Goal: Task Accomplishment & Management: Manage account settings

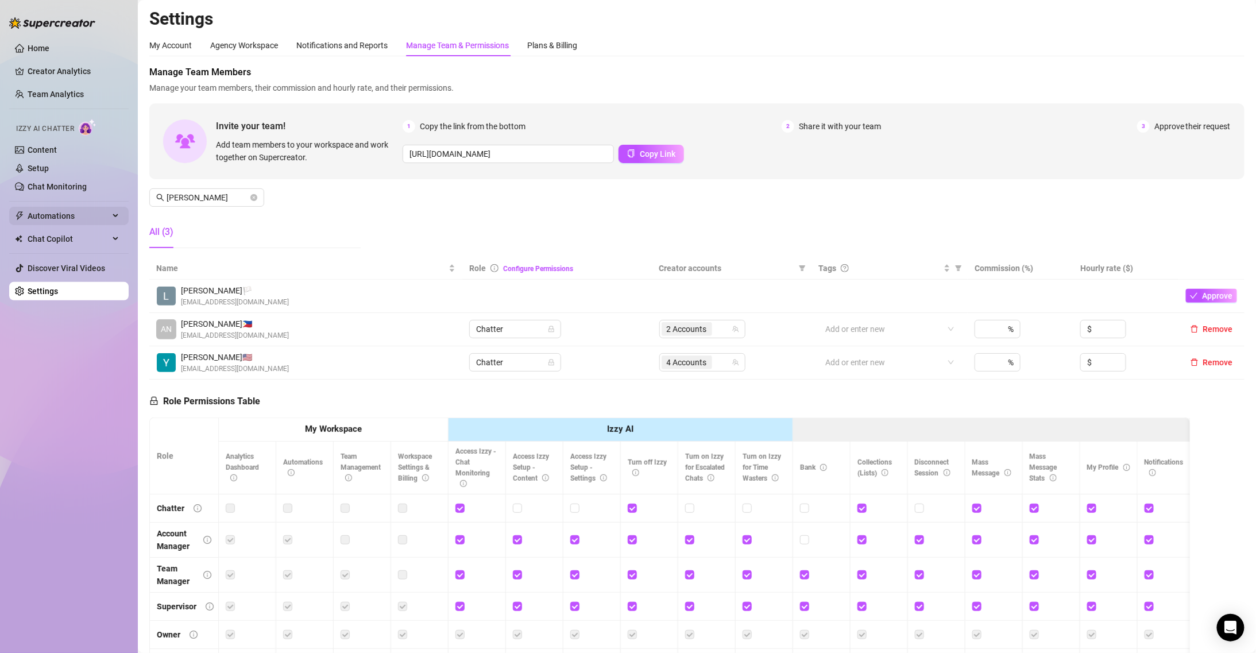
click at [90, 218] on span "Automations" at bounding box center [69, 216] width 82 height 18
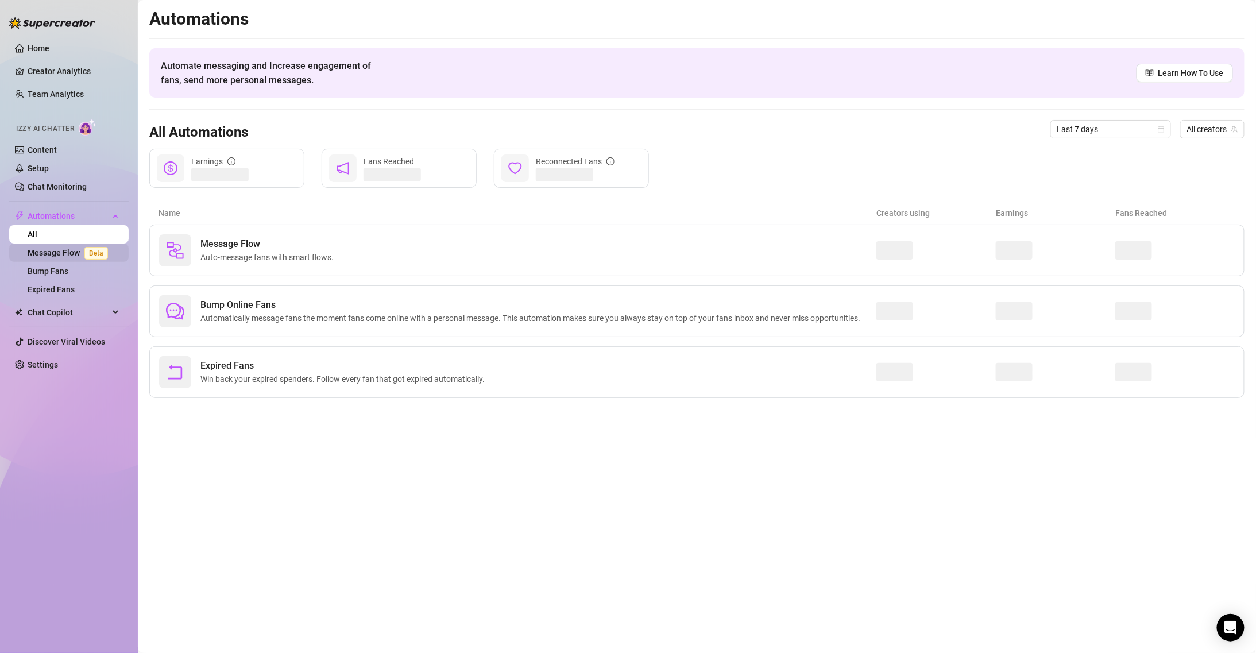
click at [91, 255] on span "Beta" at bounding box center [96, 253] width 24 height 13
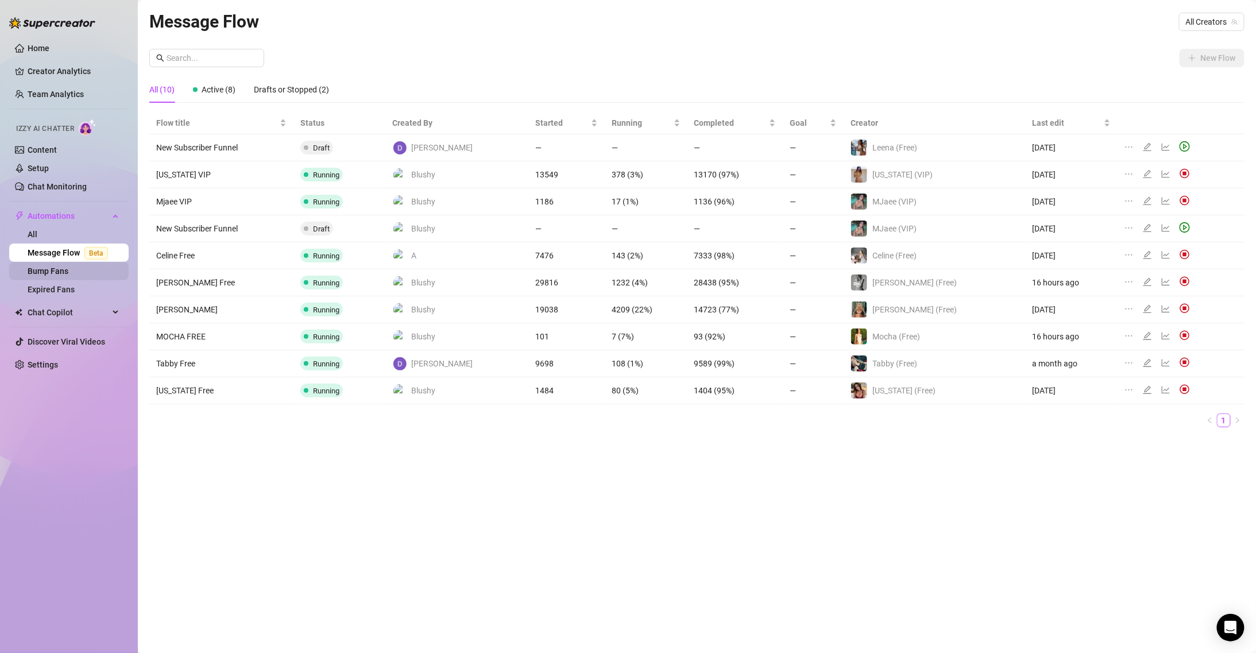
click at [68, 268] on link "Bump Fans" at bounding box center [48, 271] width 41 height 9
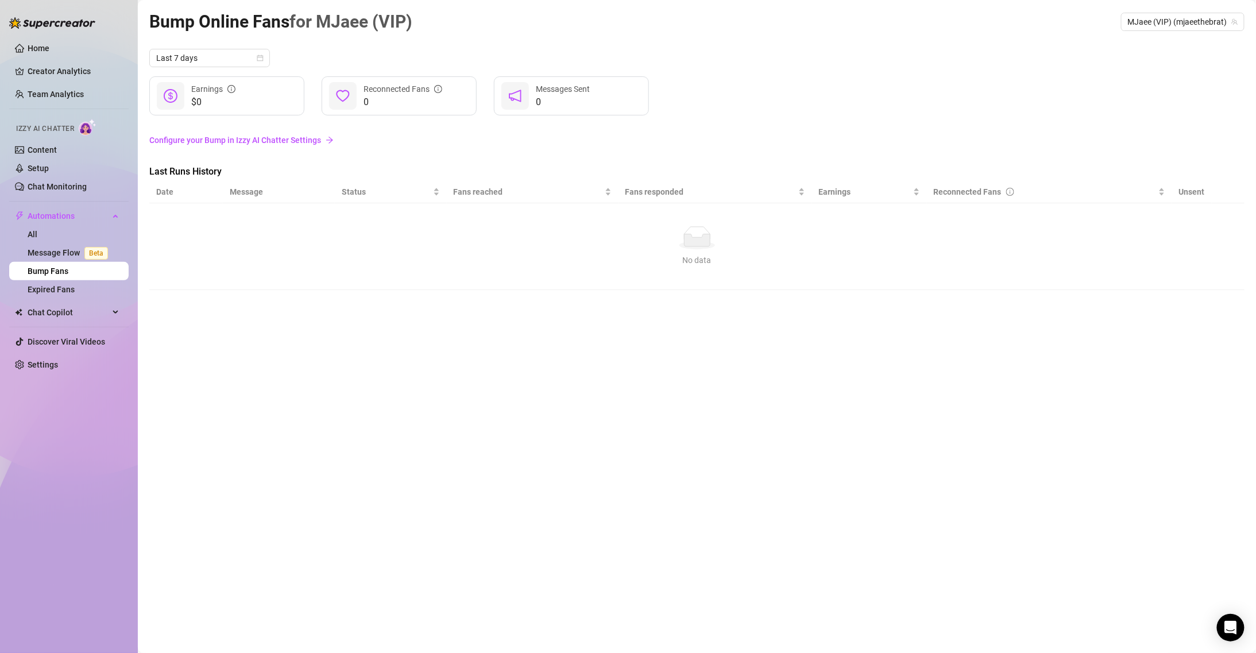
click at [316, 21] on span "for MJaee (VIP)" at bounding box center [350, 21] width 123 height 20
click at [271, 57] on div "Last 7 days" at bounding box center [696, 58] width 1095 height 18
click at [68, 271] on link "Bump Fans" at bounding box center [48, 271] width 41 height 9
click at [37, 230] on link "All" at bounding box center [33, 234] width 10 height 9
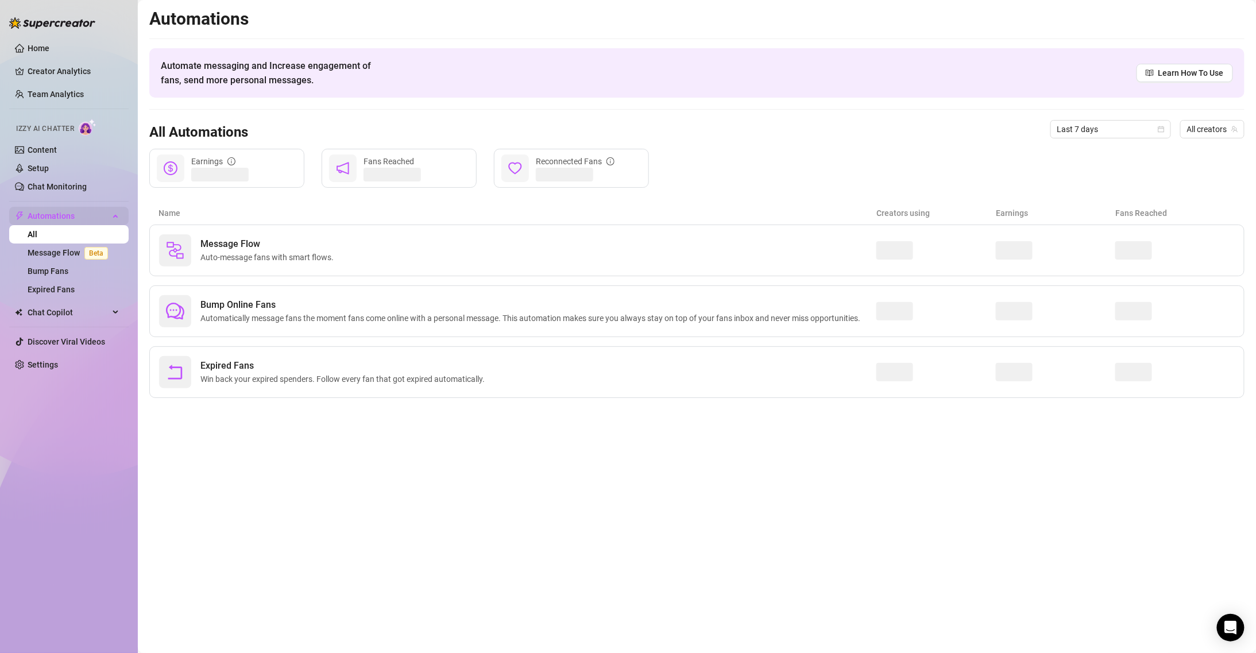
click at [67, 219] on span "Automations" at bounding box center [69, 216] width 82 height 18
click at [87, 238] on span "Chat Copilot" at bounding box center [69, 239] width 82 height 18
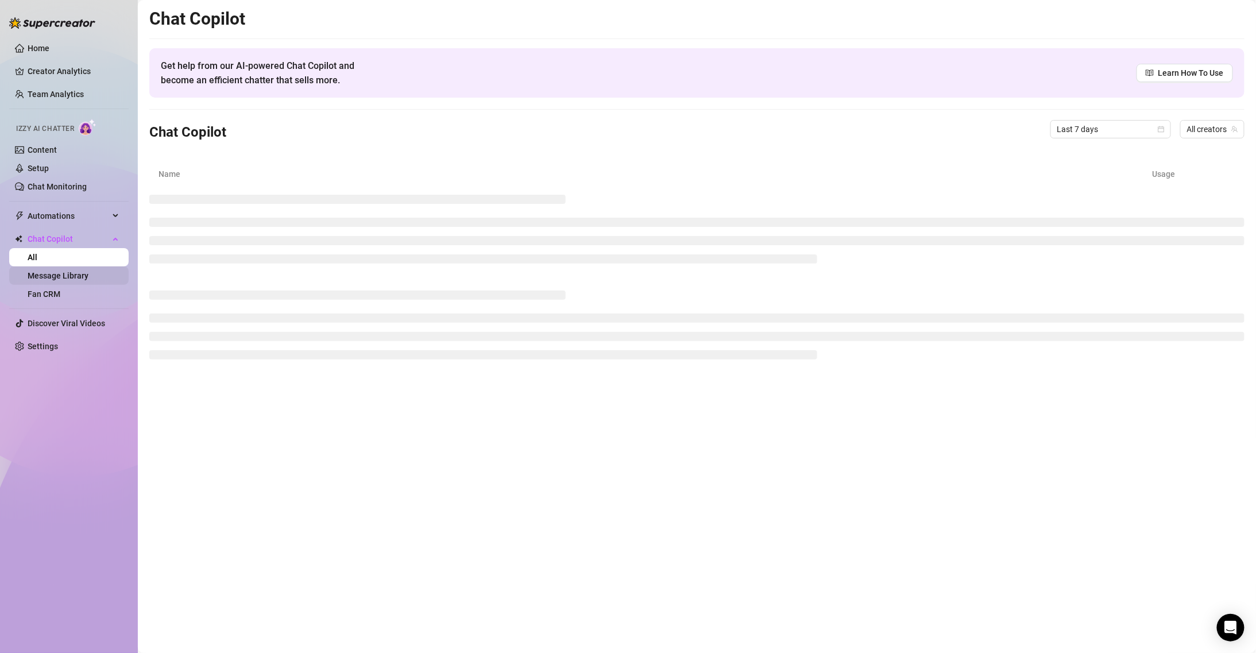
click at [88, 272] on link "Message Library" at bounding box center [58, 275] width 61 height 9
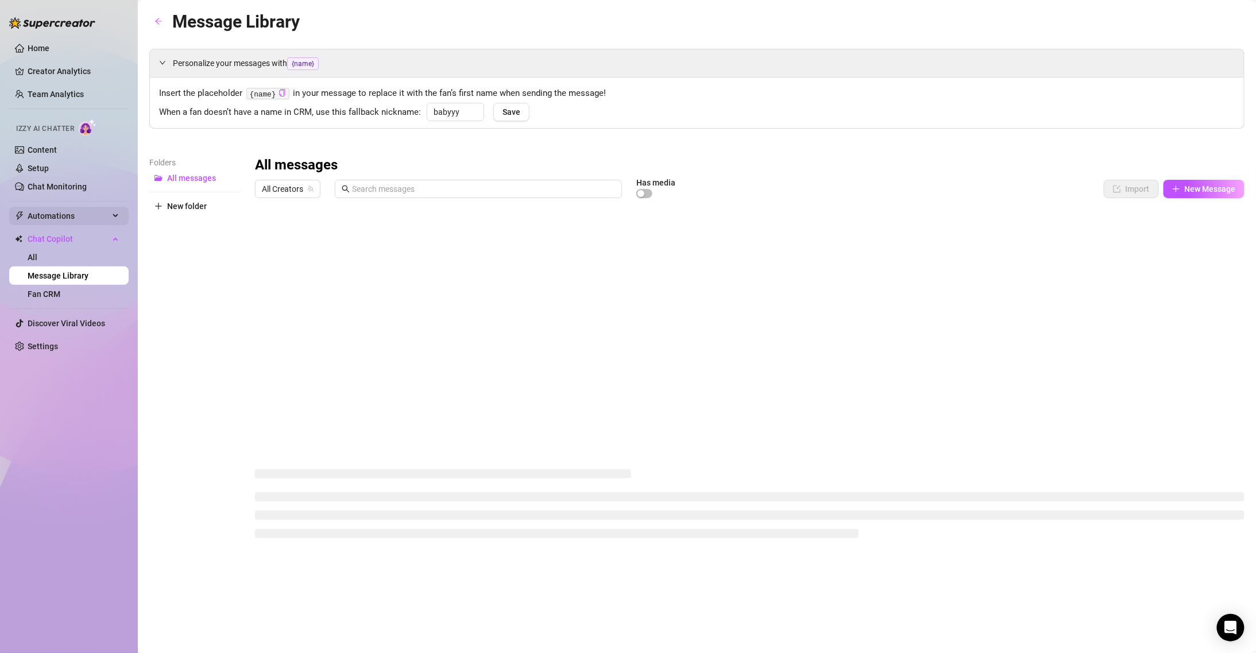
click at [84, 215] on span "Automations" at bounding box center [69, 216] width 82 height 18
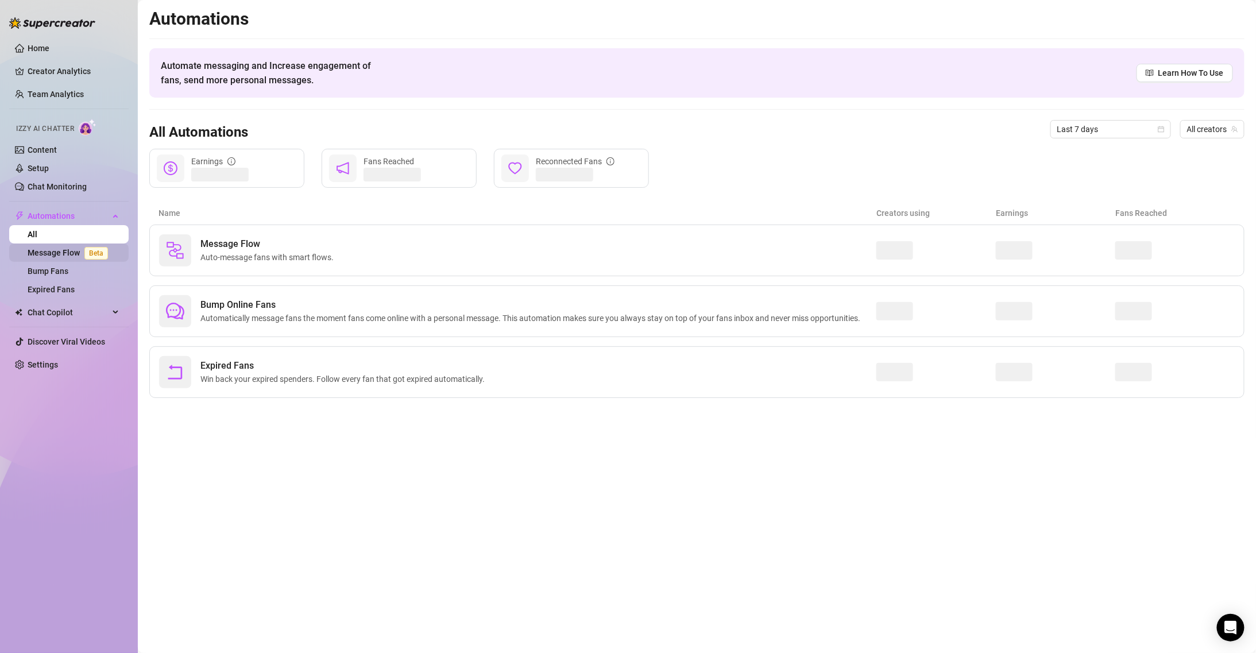
click at [90, 253] on span "Beta" at bounding box center [96, 253] width 24 height 13
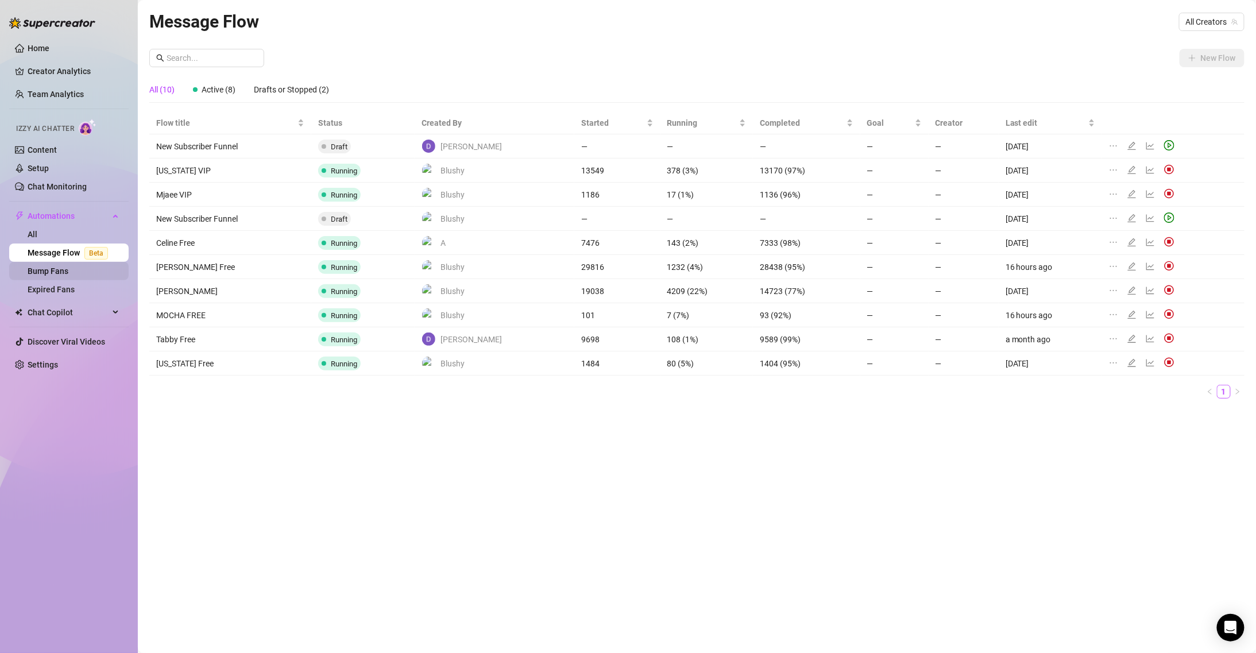
click at [68, 275] on link "Bump Fans" at bounding box center [48, 271] width 41 height 9
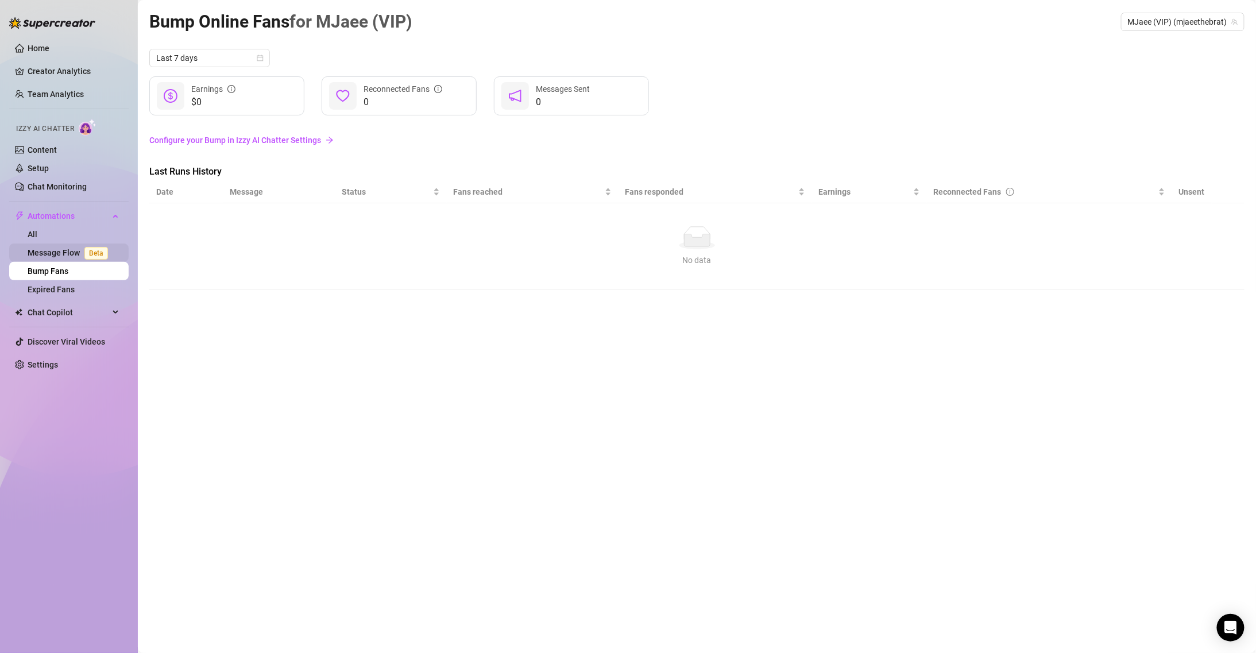
click at [84, 257] on span "Beta" at bounding box center [96, 253] width 24 height 13
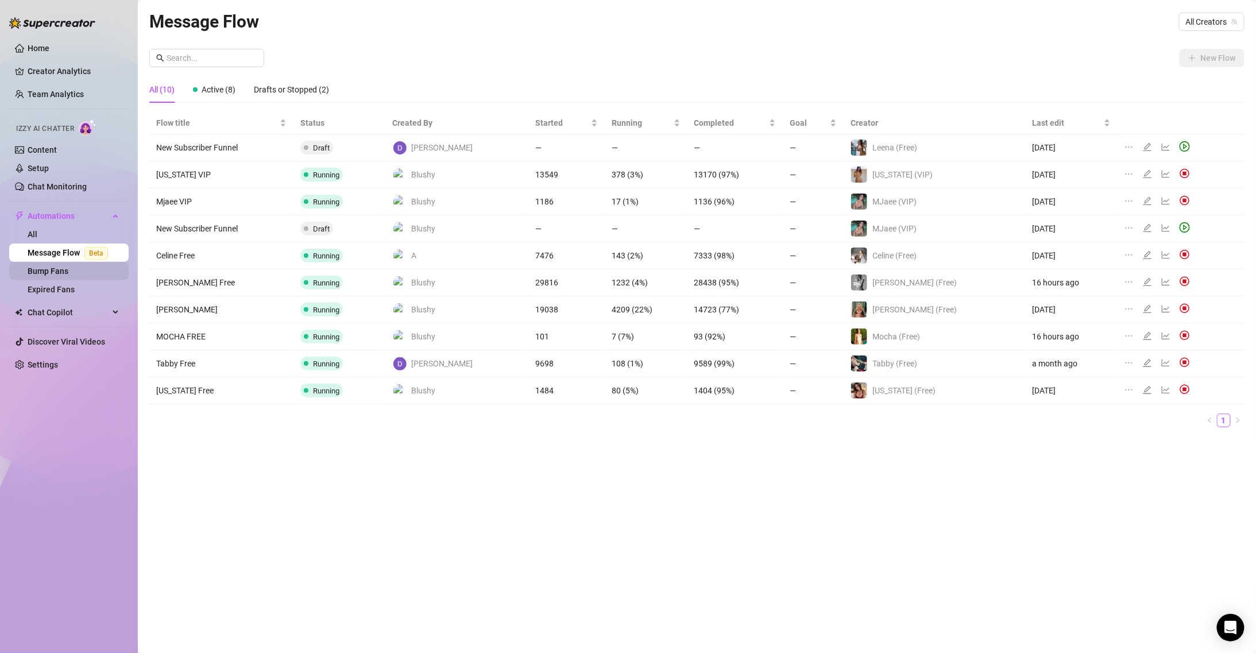
click at [68, 273] on link "Bump Fans" at bounding box center [48, 271] width 41 height 9
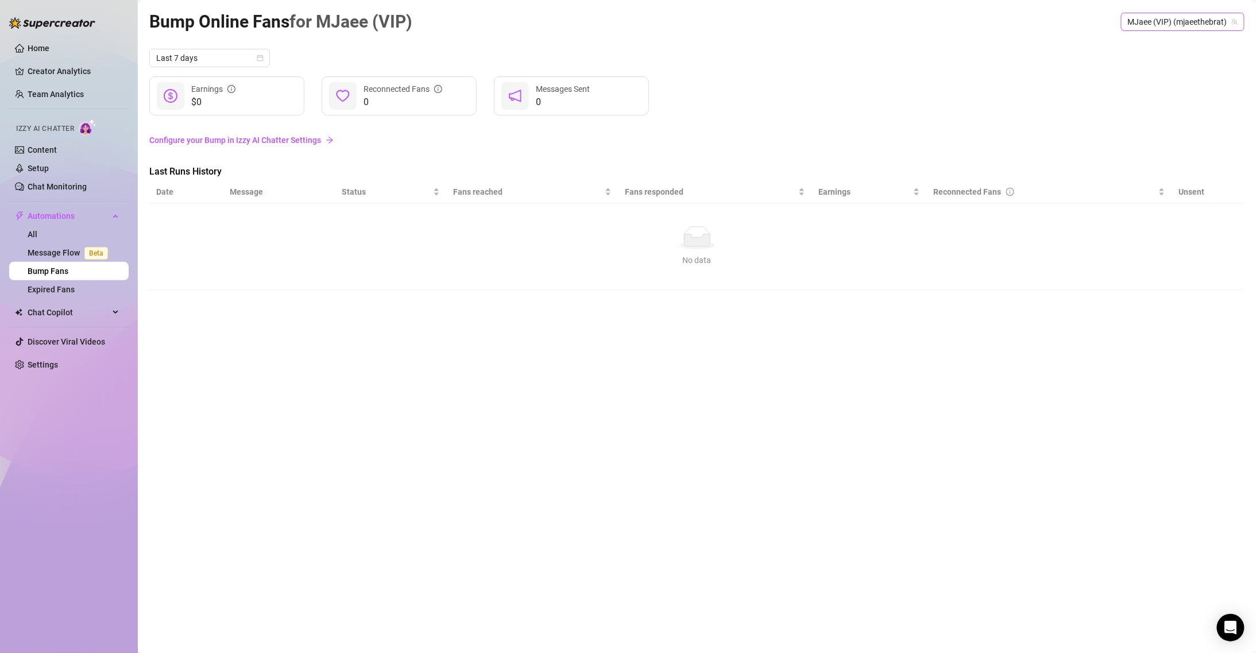
click at [1204, 13] on span "MJaee (VIP) (mjaeethebrat)" at bounding box center [1183, 21] width 110 height 17
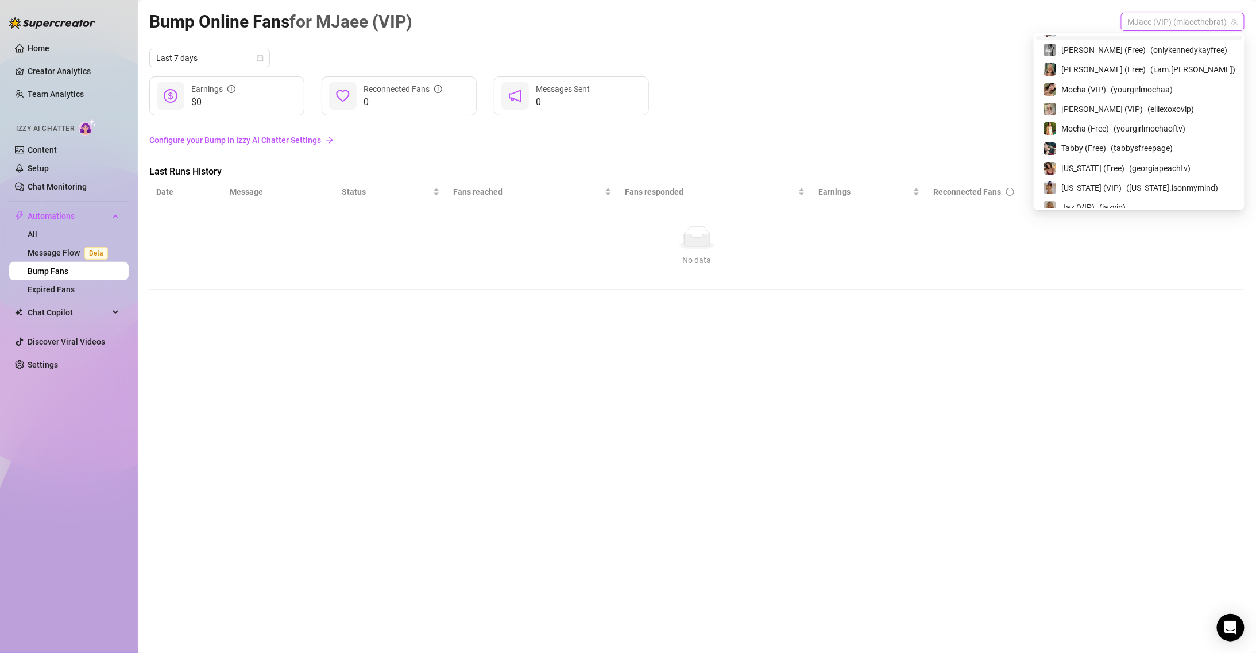
scroll to position [115, 0]
click at [1152, 88] on span "( yourgirlmochaa )" at bounding box center [1142, 88] width 62 height 13
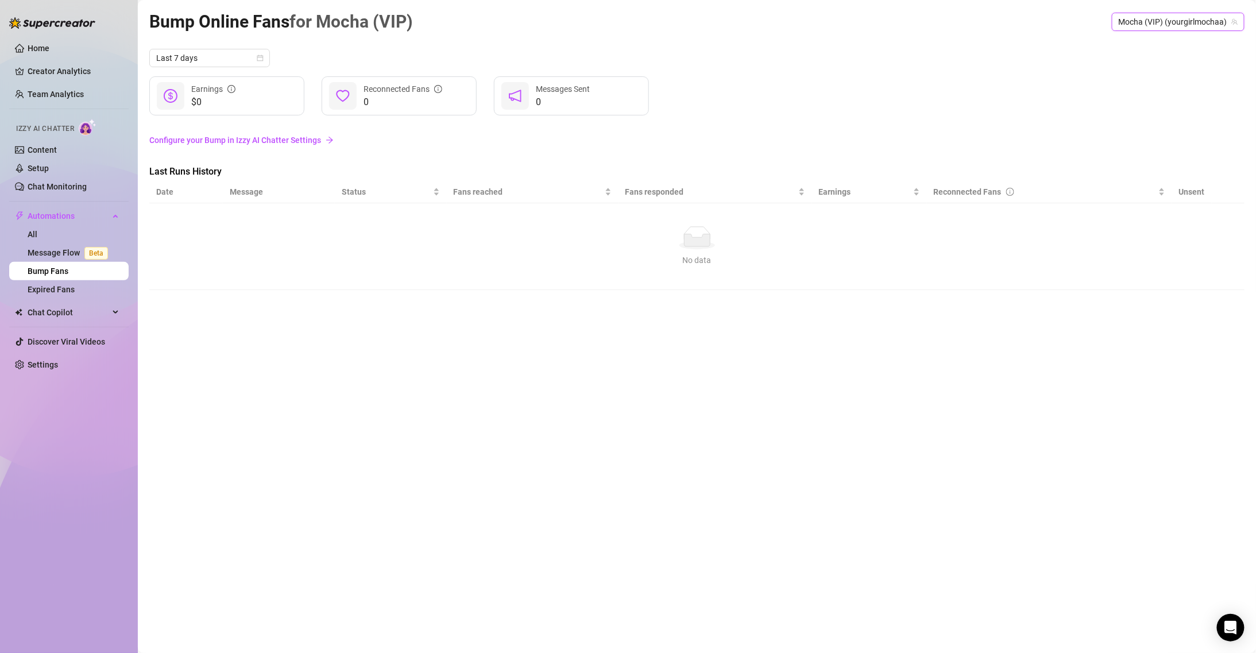
click at [233, 145] on link "Configure your Bump in Izzy AI Chatter Settings" at bounding box center [696, 140] width 1095 height 13
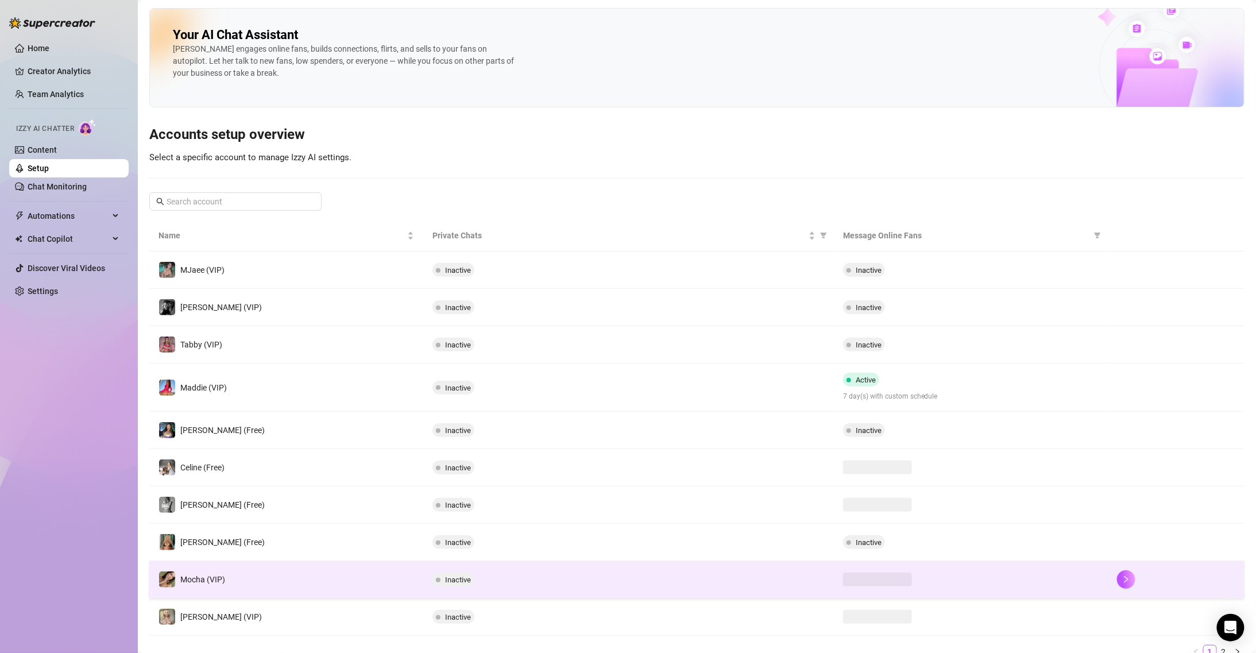
click at [287, 567] on td "Mocha (VIP)" at bounding box center [286, 579] width 274 height 37
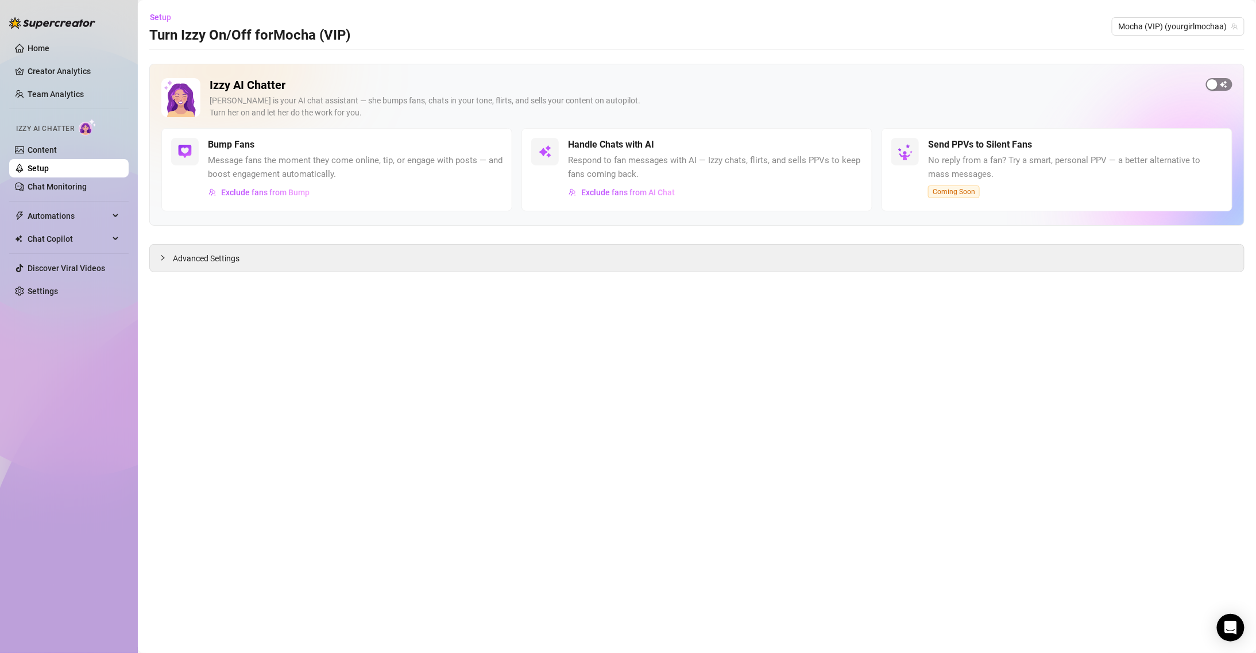
click at [1211, 84] on div "button" at bounding box center [1212, 84] width 10 height 10
click at [438, 267] on div "Advanced Settings" at bounding box center [697, 258] width 1094 height 27
click at [825, 256] on div "Advanced Settings" at bounding box center [697, 258] width 1094 height 27
click at [190, 254] on span "Advanced Settings" at bounding box center [206, 258] width 67 height 13
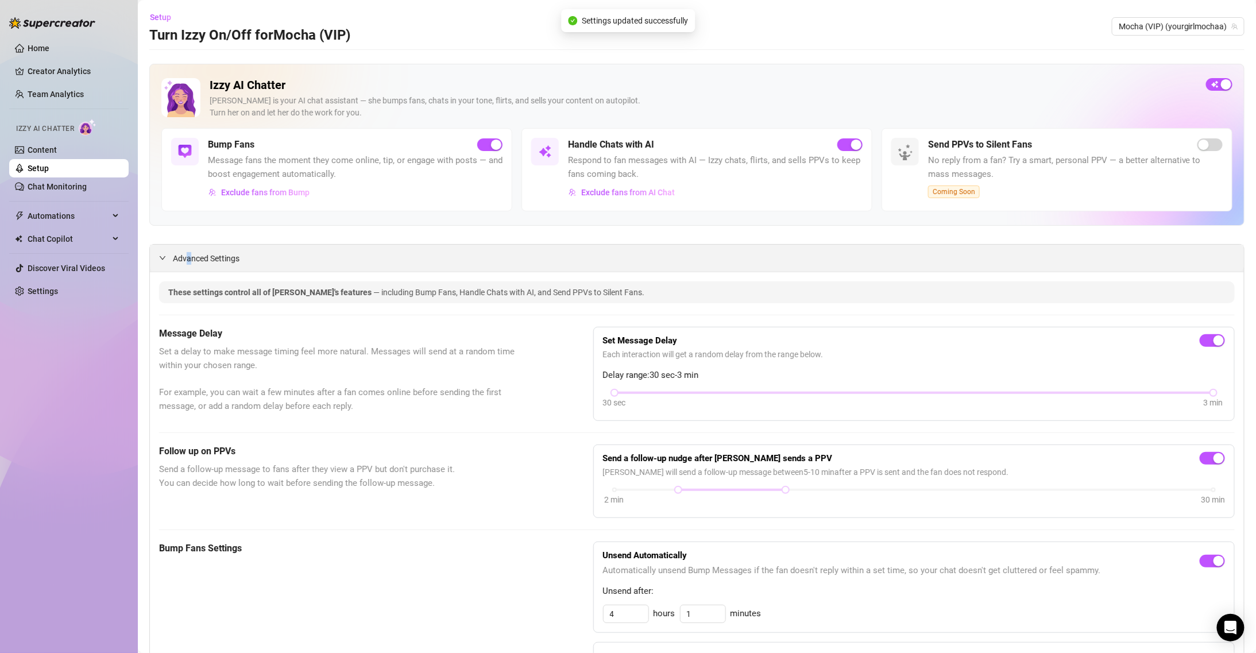
click at [190, 264] on span "Advanced Settings" at bounding box center [206, 258] width 67 height 13
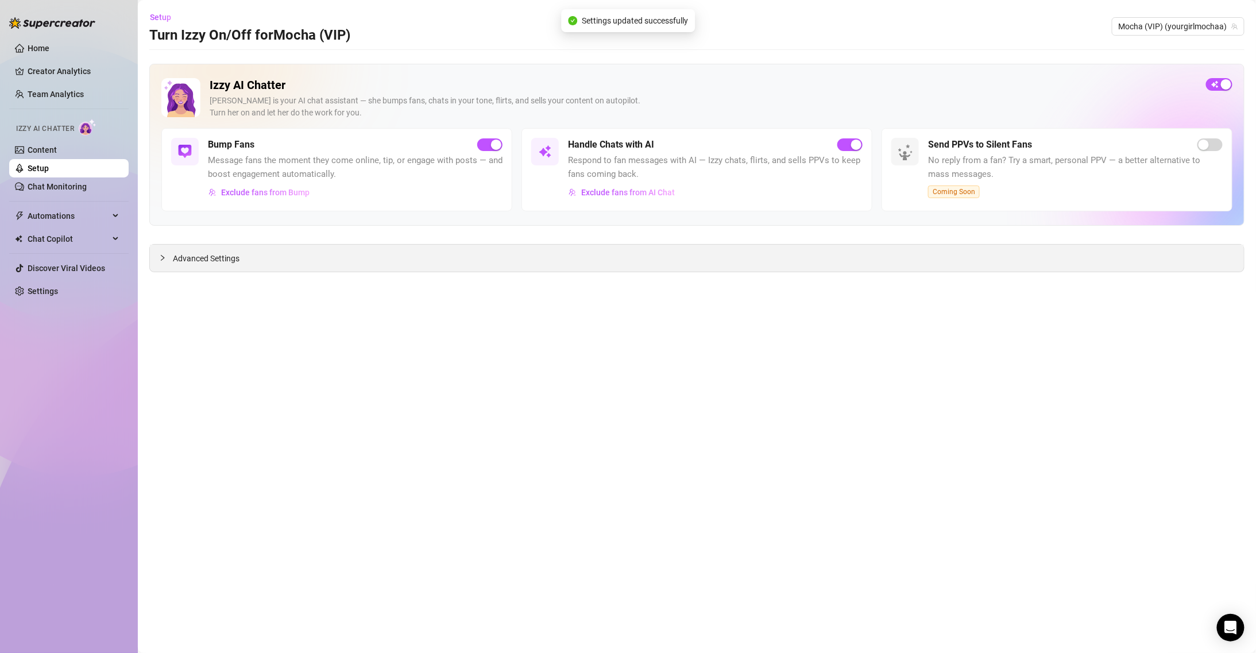
click at [190, 264] on span "Advanced Settings" at bounding box center [206, 258] width 67 height 13
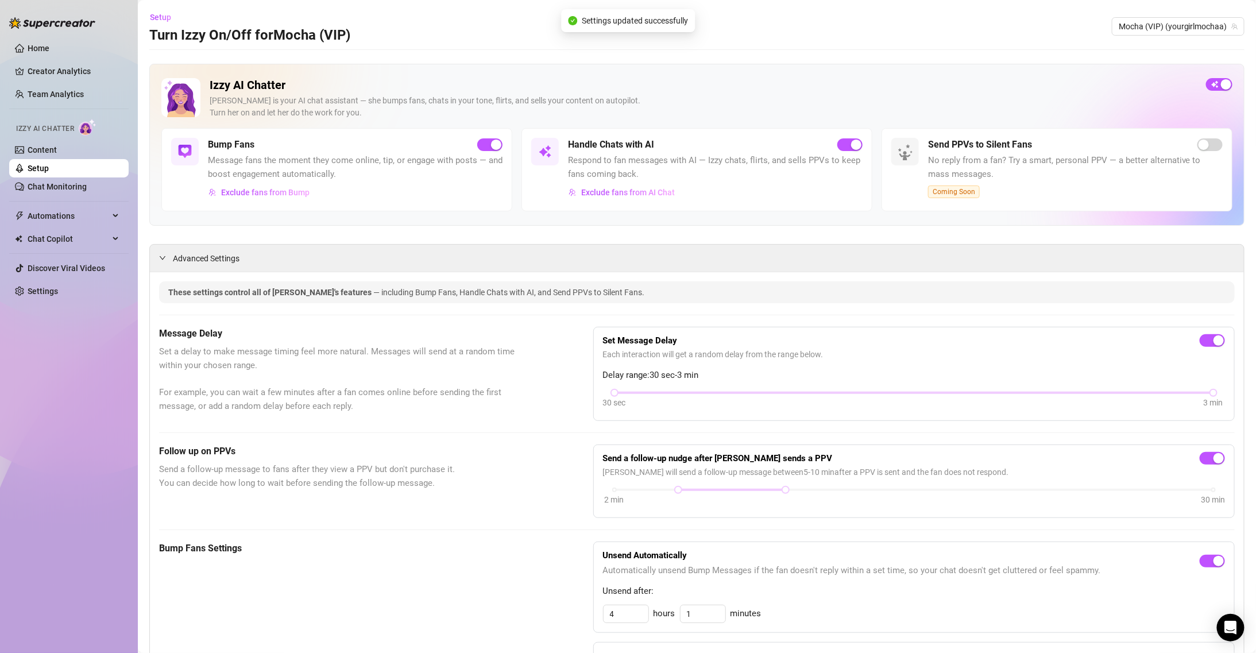
click at [817, 330] on div "Set Message Delay Each interaction will get a random delay from the range below…" at bounding box center [914, 374] width 642 height 94
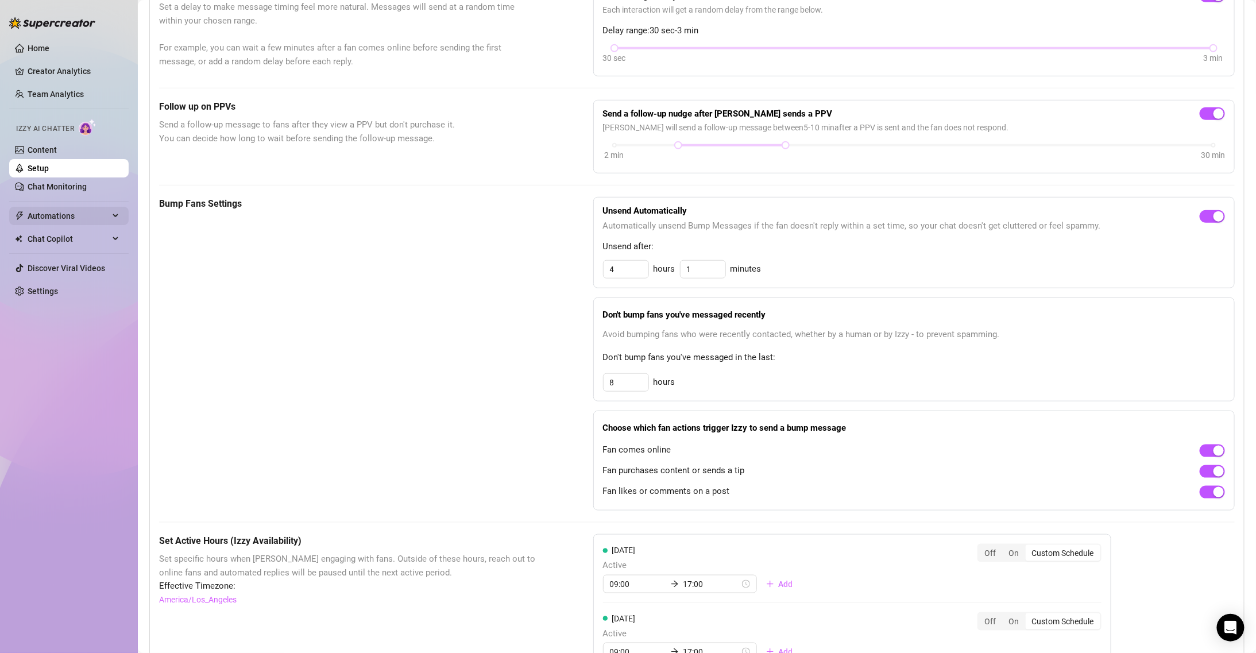
click at [71, 211] on span "Automations" at bounding box center [69, 216] width 82 height 18
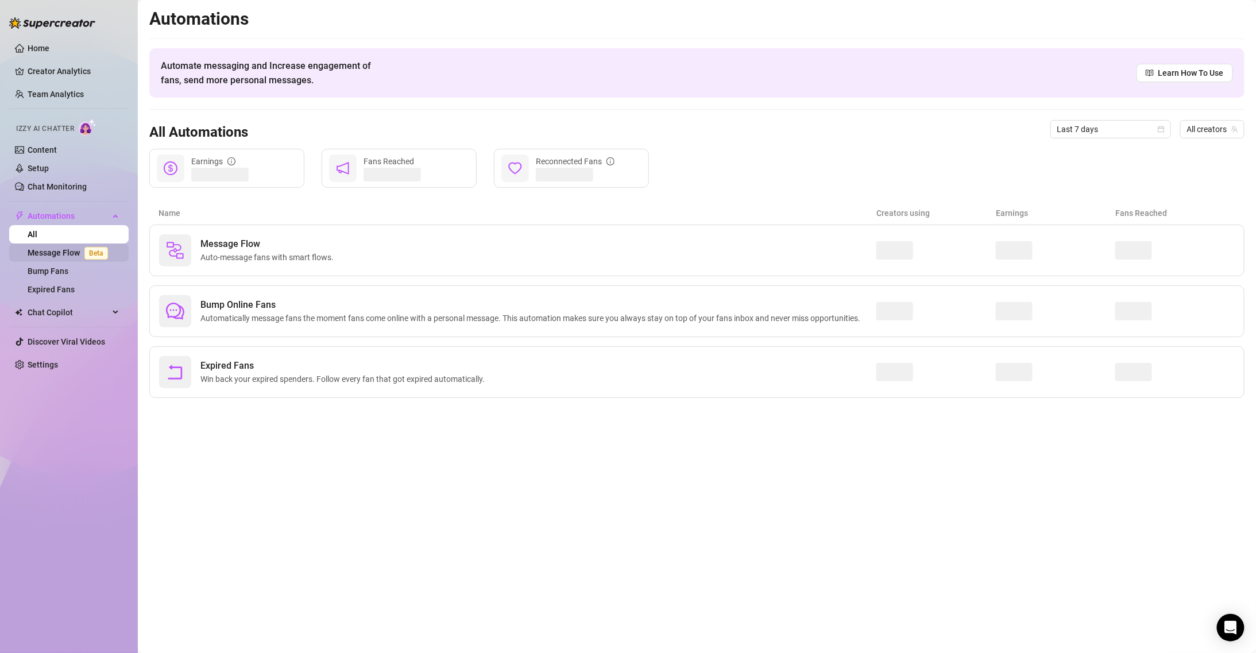
click at [87, 258] on span "Beta" at bounding box center [96, 253] width 24 height 13
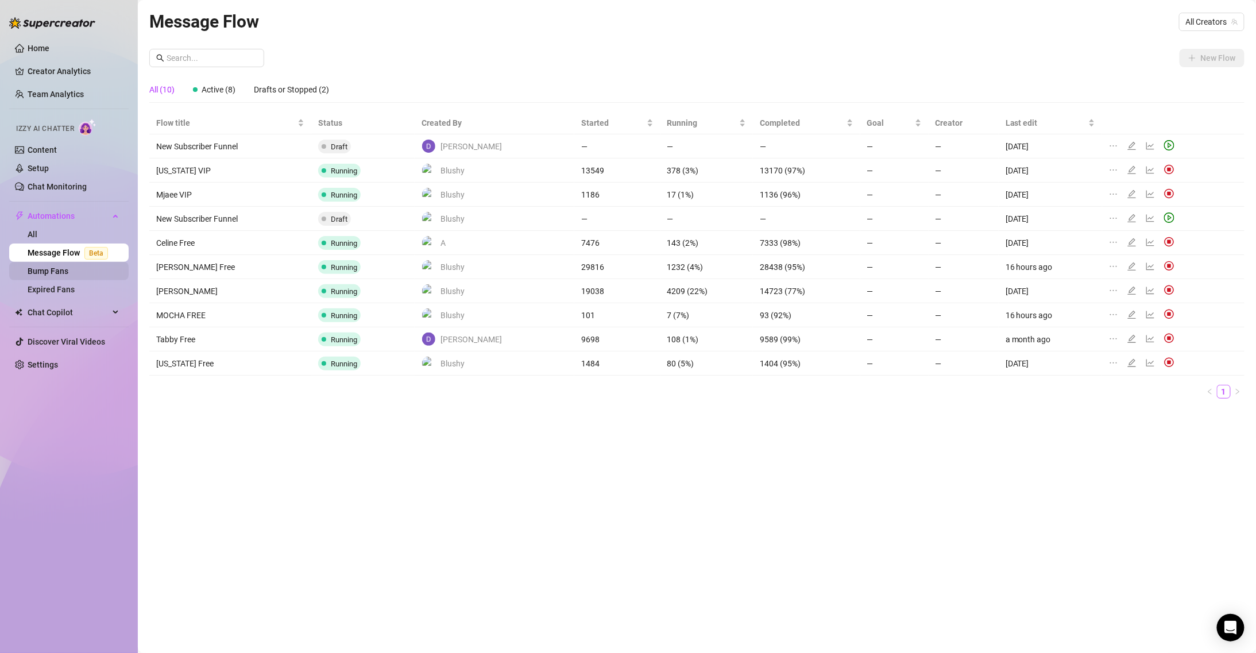
click at [68, 269] on link "Bump Fans" at bounding box center [48, 271] width 41 height 9
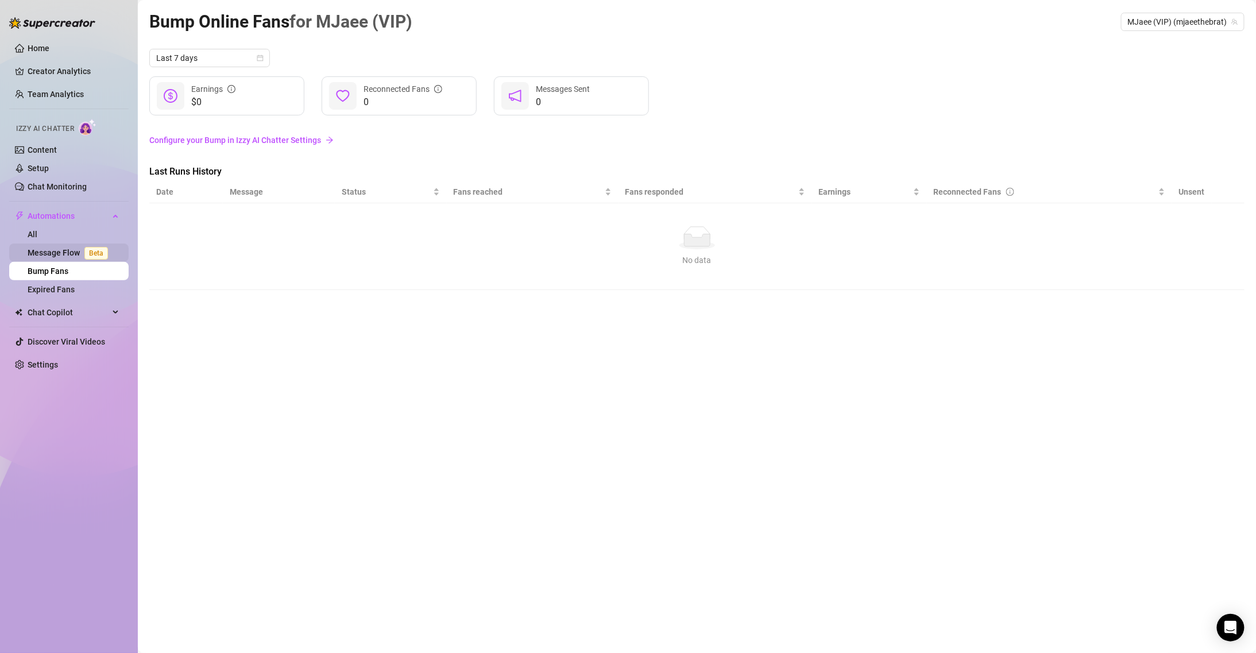
click at [93, 250] on span "Beta" at bounding box center [96, 253] width 24 height 13
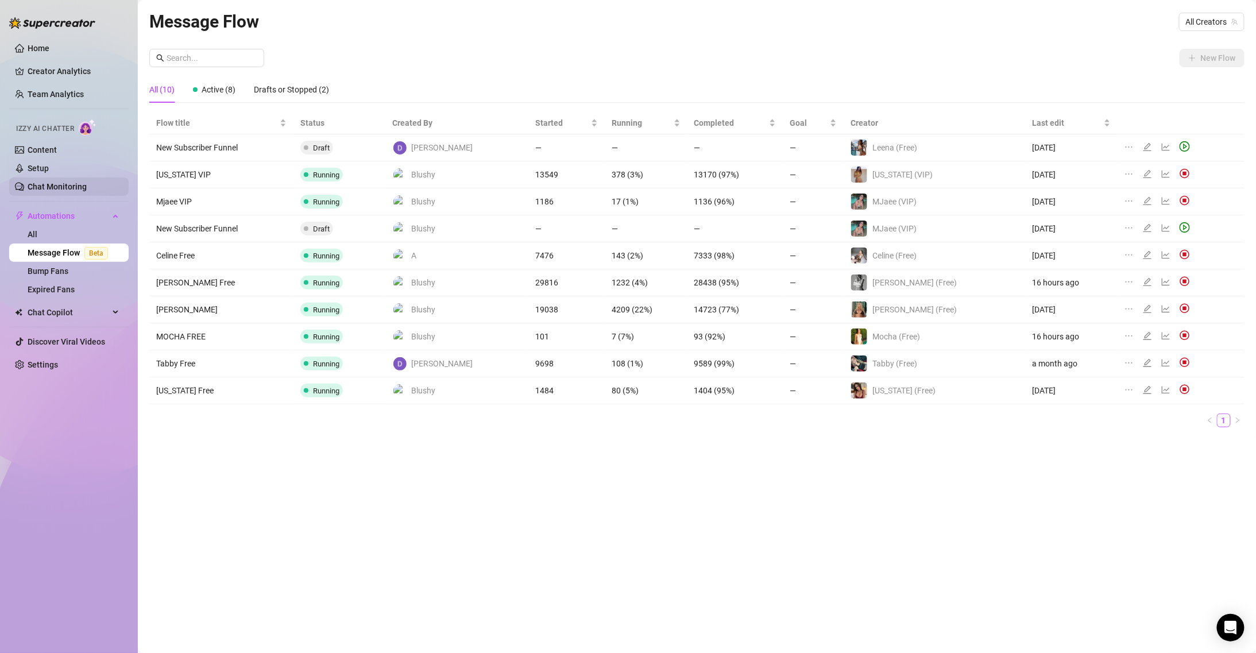
click at [87, 183] on link "Chat Monitoring" at bounding box center [57, 186] width 59 height 9
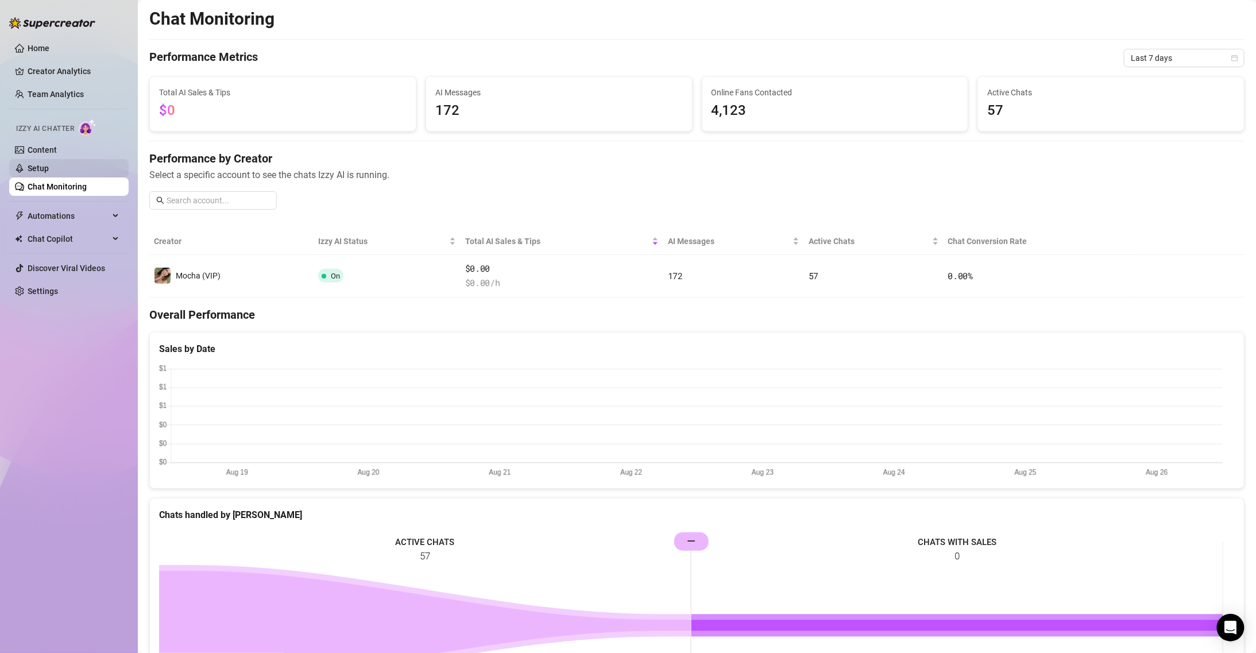
click at [49, 164] on link "Setup" at bounding box center [38, 168] width 21 height 9
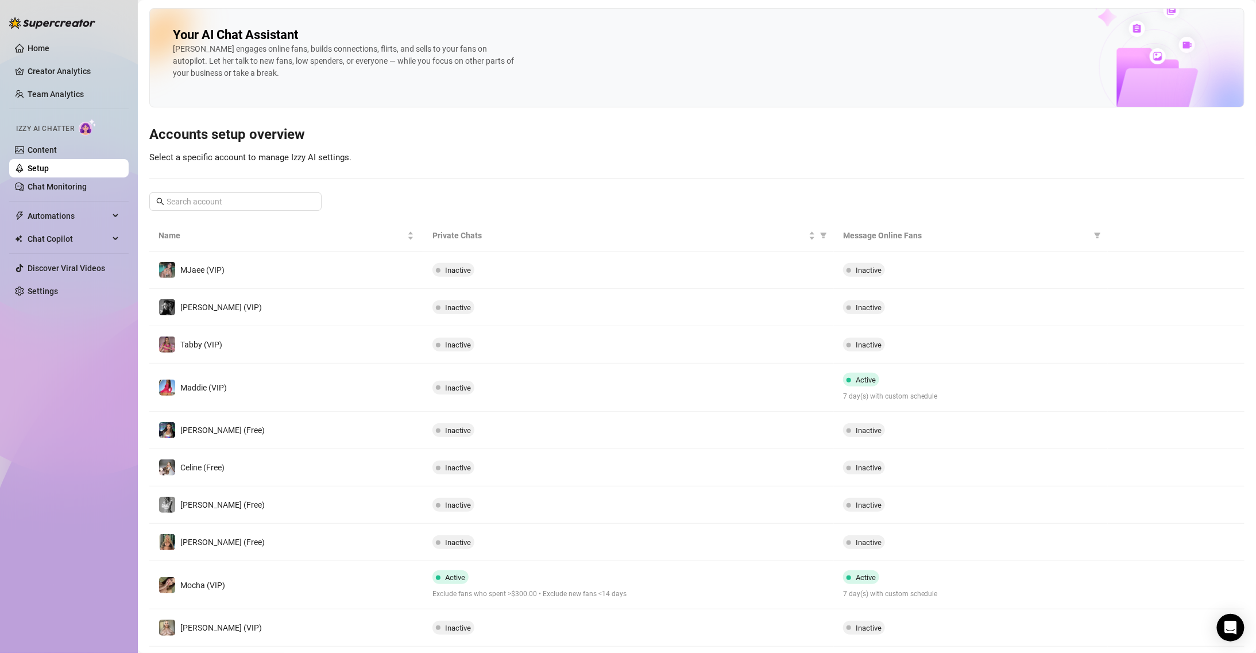
click at [288, 593] on td "Mocha (VIP)" at bounding box center [286, 585] width 274 height 48
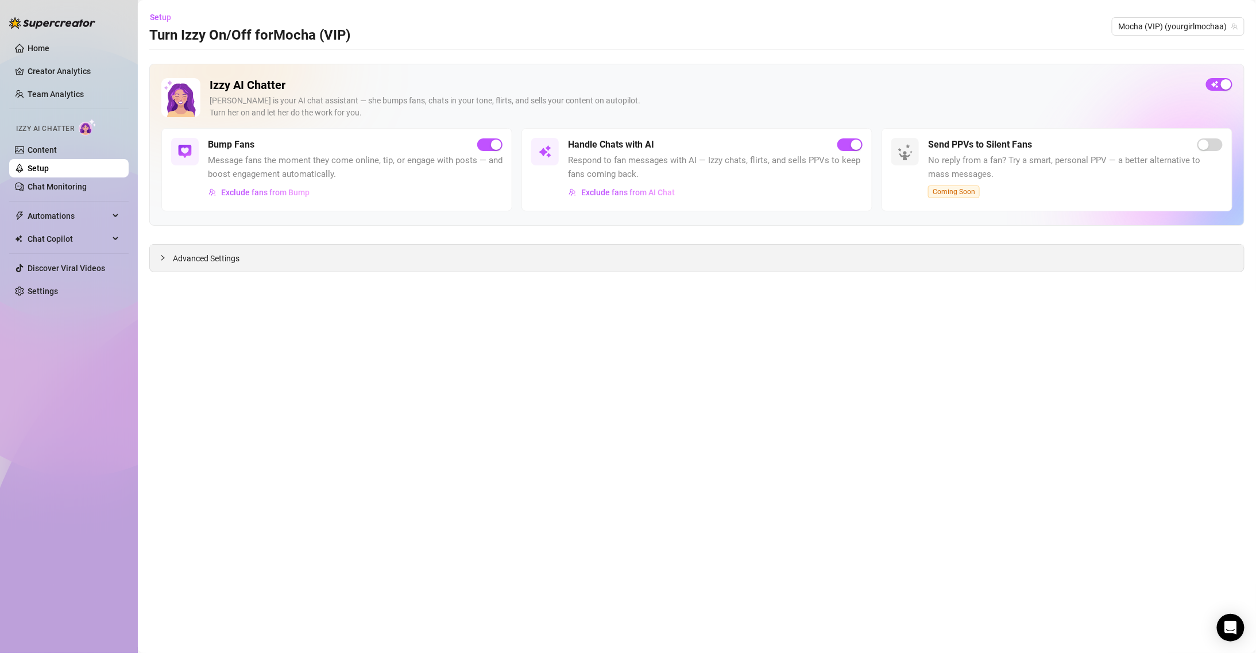
click at [150, 263] on div "Advanced Settings" at bounding box center [697, 258] width 1094 height 27
click at [160, 253] on div at bounding box center [166, 258] width 14 height 13
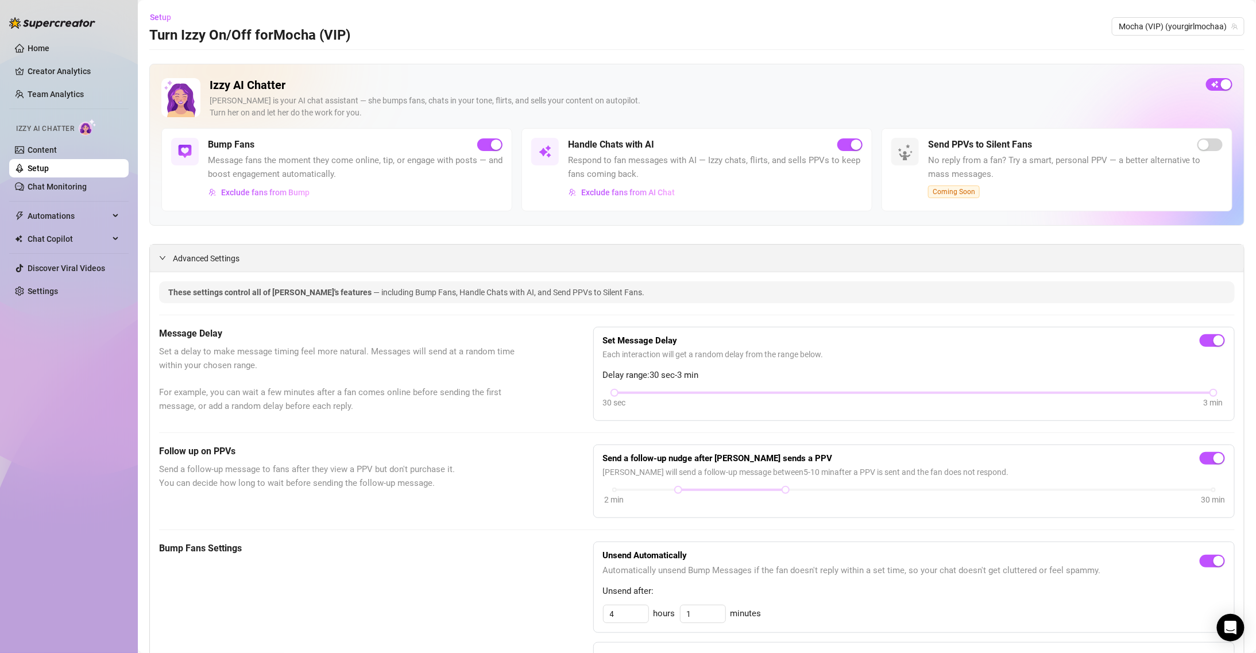
click at [164, 261] on icon "expanded" at bounding box center [162, 257] width 7 height 7
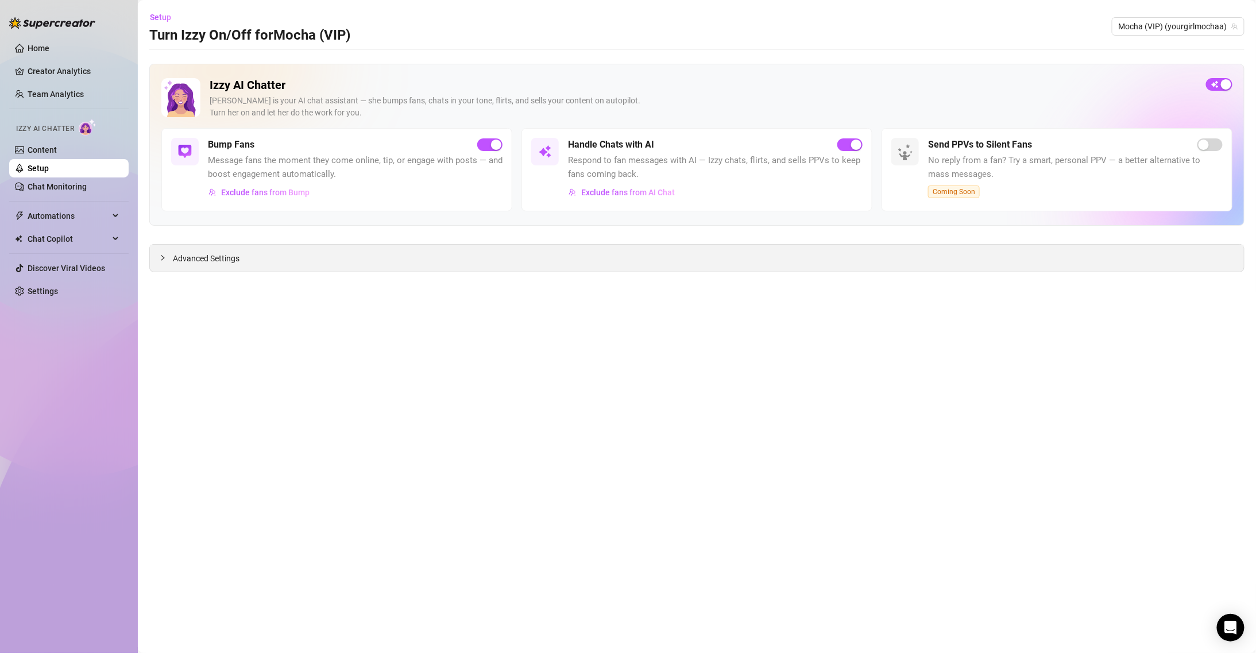
click at [164, 261] on icon "collapsed" at bounding box center [162, 257] width 7 height 7
